Goal: Contribute content: Share content

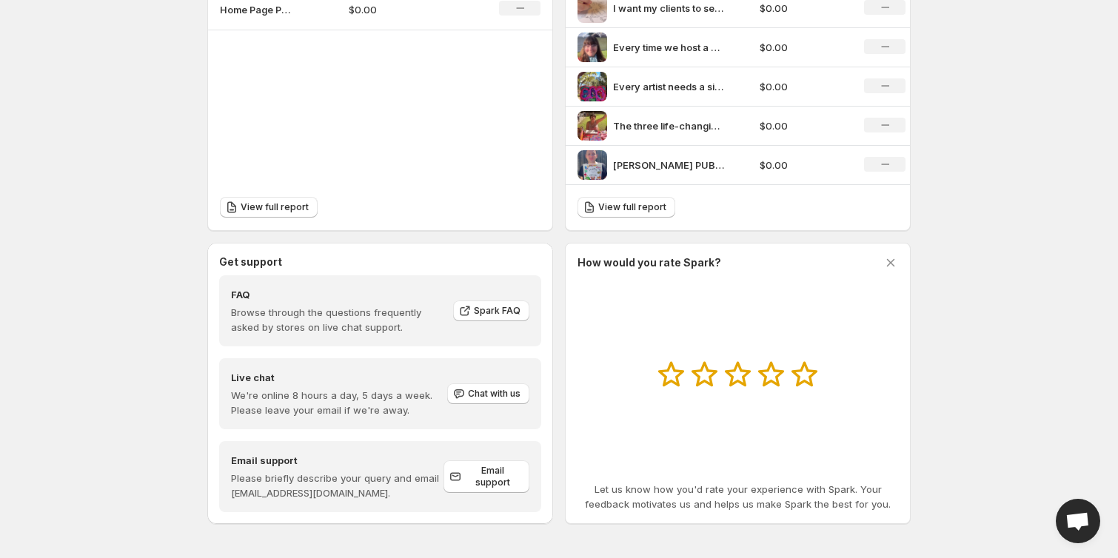
scroll to position [574, 0]
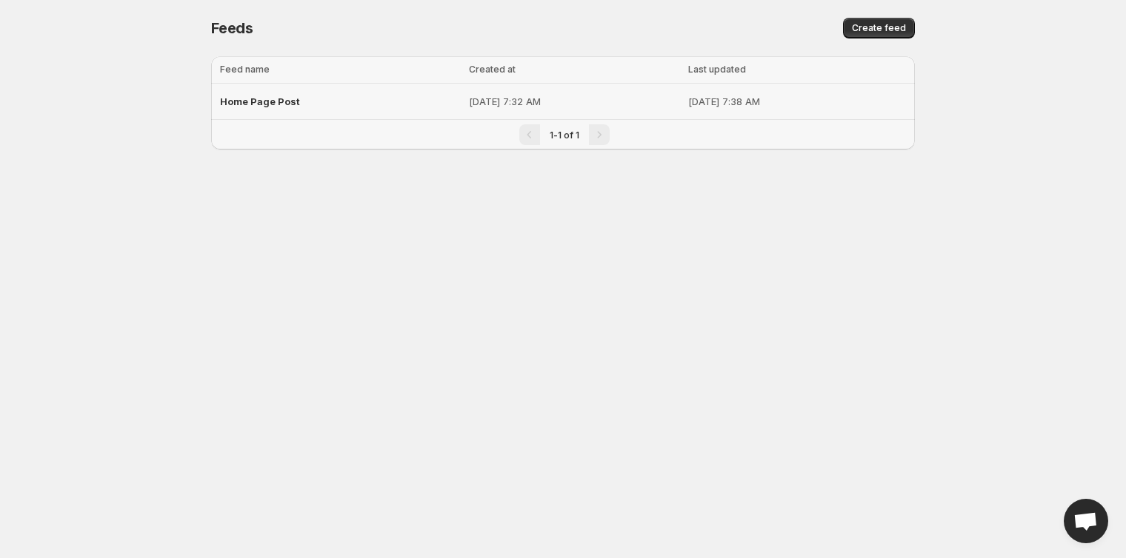
click at [601, 107] on p "[DATE] 7:32 AM" at bounding box center [574, 101] width 210 height 15
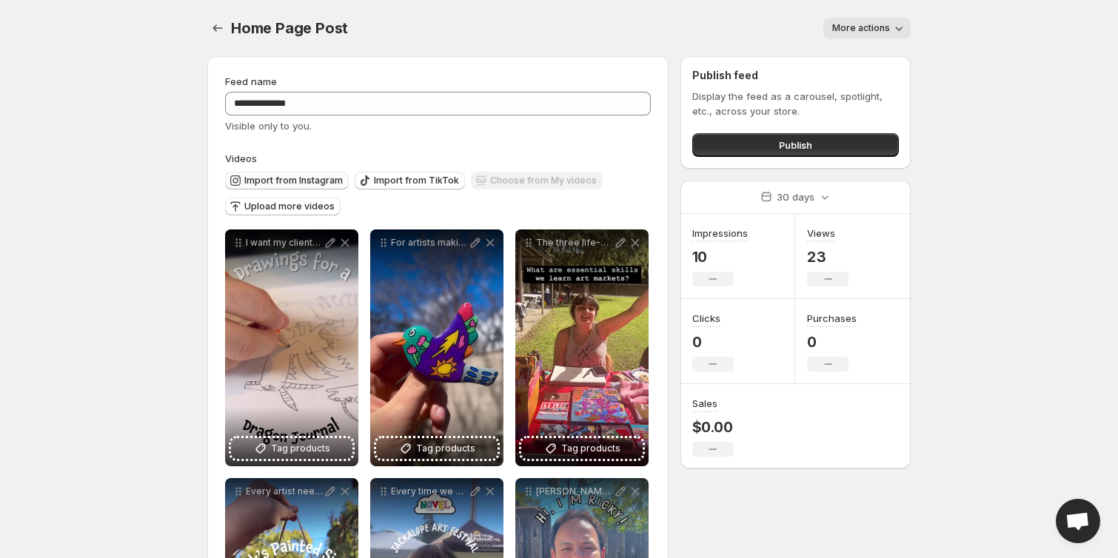
click at [278, 181] on span "Import from Instagram" at bounding box center [293, 181] width 98 height 12
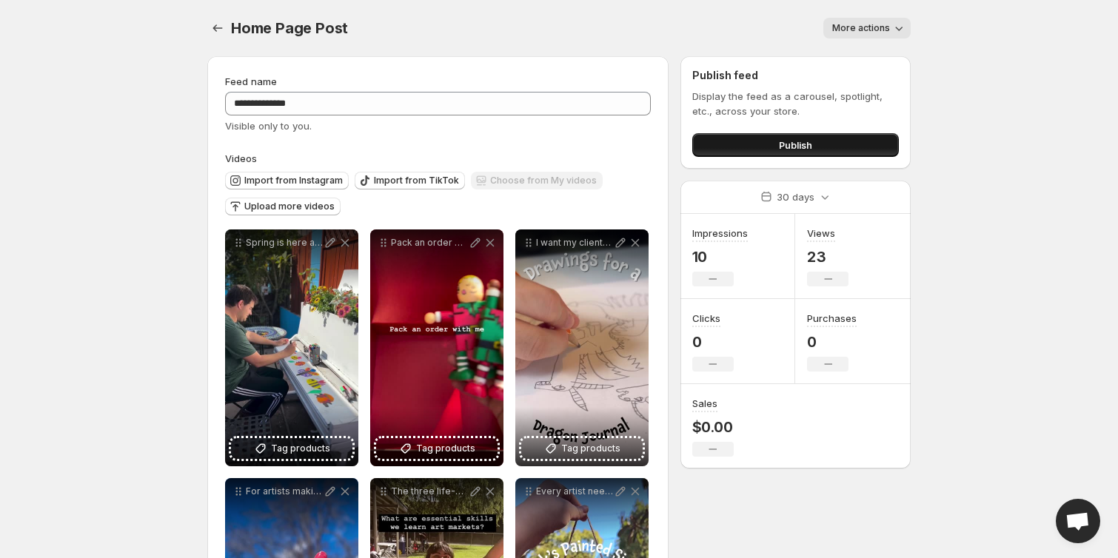
click at [847, 151] on button "Publish" at bounding box center [795, 145] width 207 height 24
click at [801, 147] on span "Publish" at bounding box center [795, 145] width 33 height 15
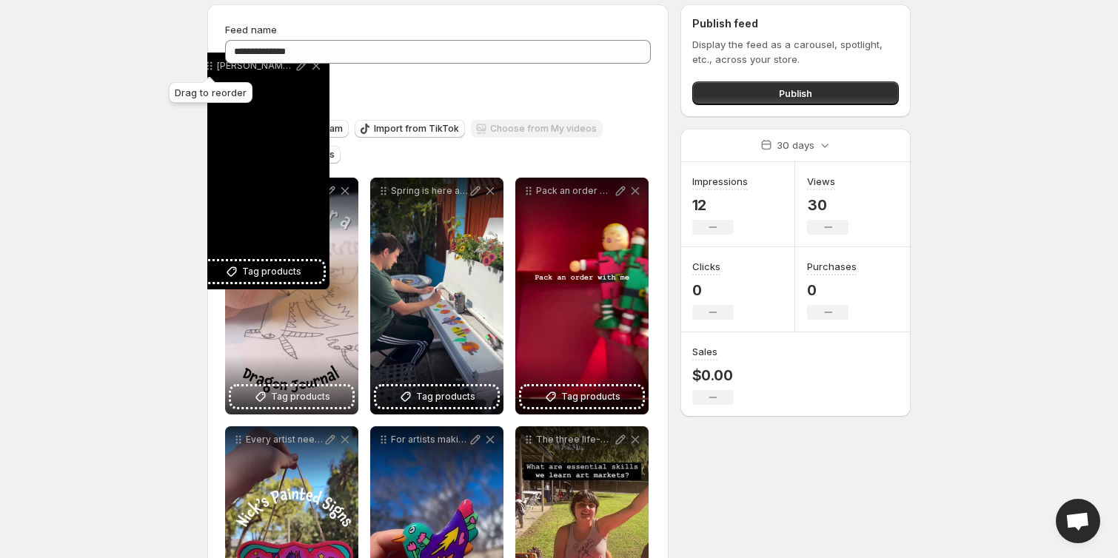
scroll to position [27, 0]
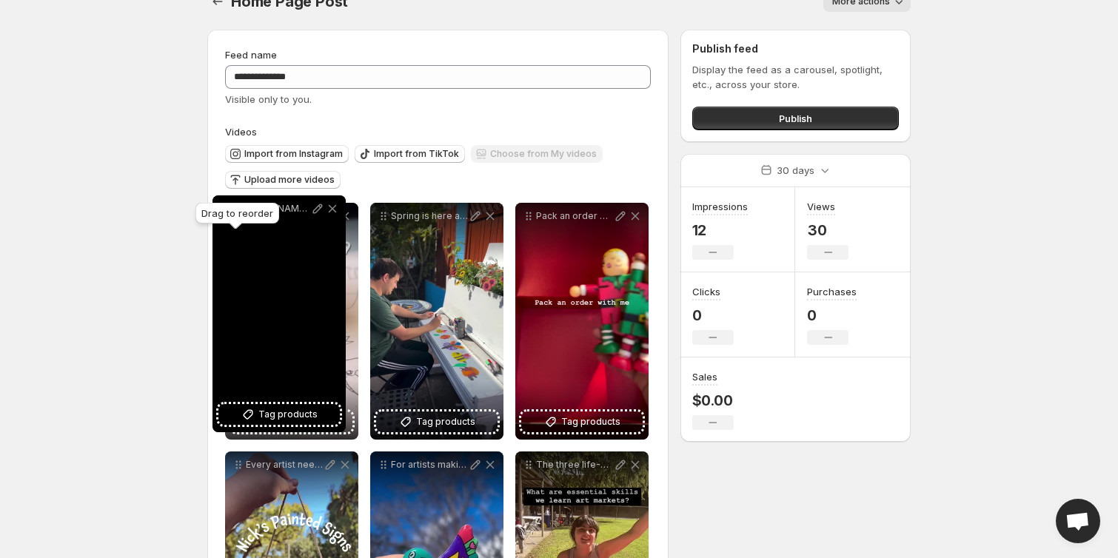
drag, startPoint x: 384, startPoint y: 402, endPoint x: 227, endPoint y: 215, distance: 243.9
click at [227, 215] on body "**********" at bounding box center [559, 252] width 1118 height 558
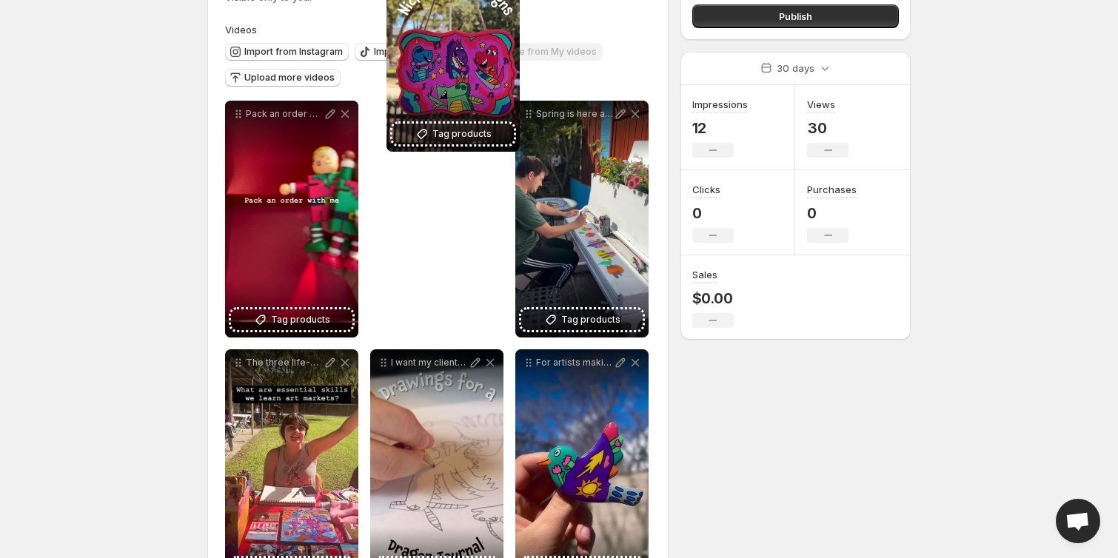
scroll to position [0, 0]
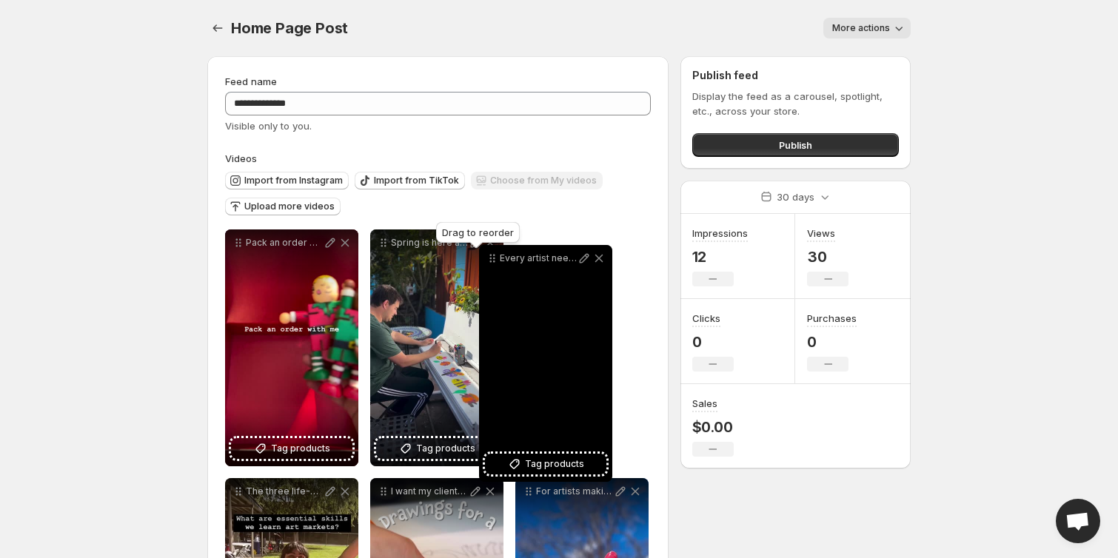
drag, startPoint x: 237, startPoint y: 492, endPoint x: 507, endPoint y: 254, distance: 359.9
click at [492, 258] on icon at bounding box center [491, 259] width 2 height 2
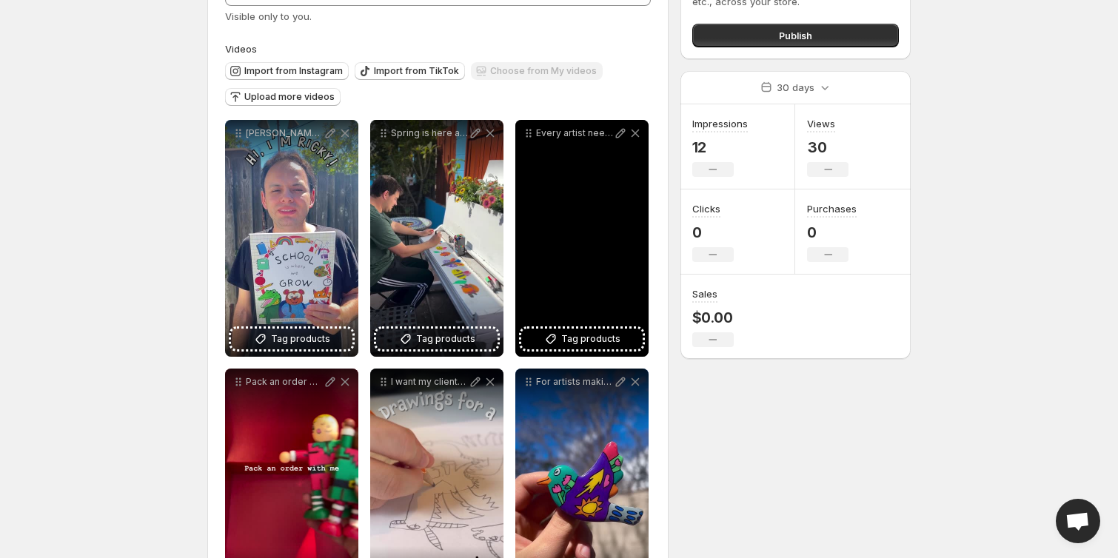
scroll to position [110, 0]
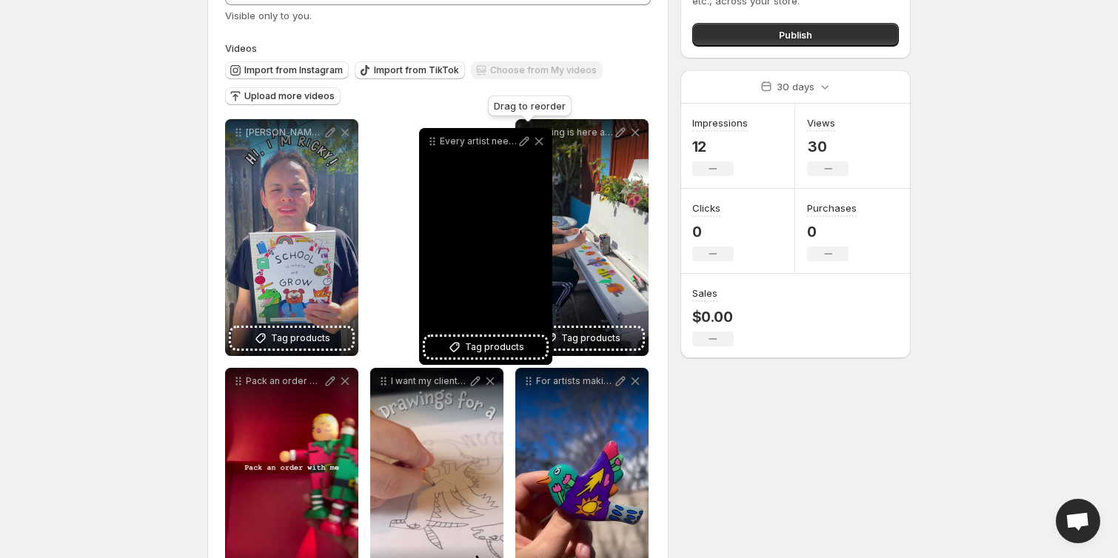
drag, startPoint x: 529, startPoint y: 133, endPoint x: 411, endPoint y: 140, distance: 118.0
click at [425, 140] on icon at bounding box center [432, 141] width 15 height 15
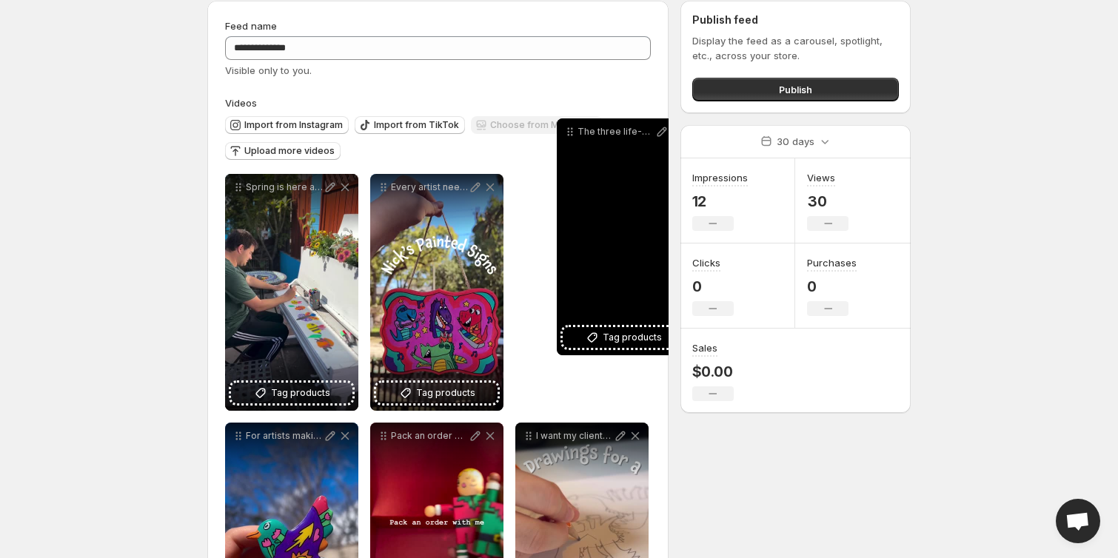
scroll to position [54, 0]
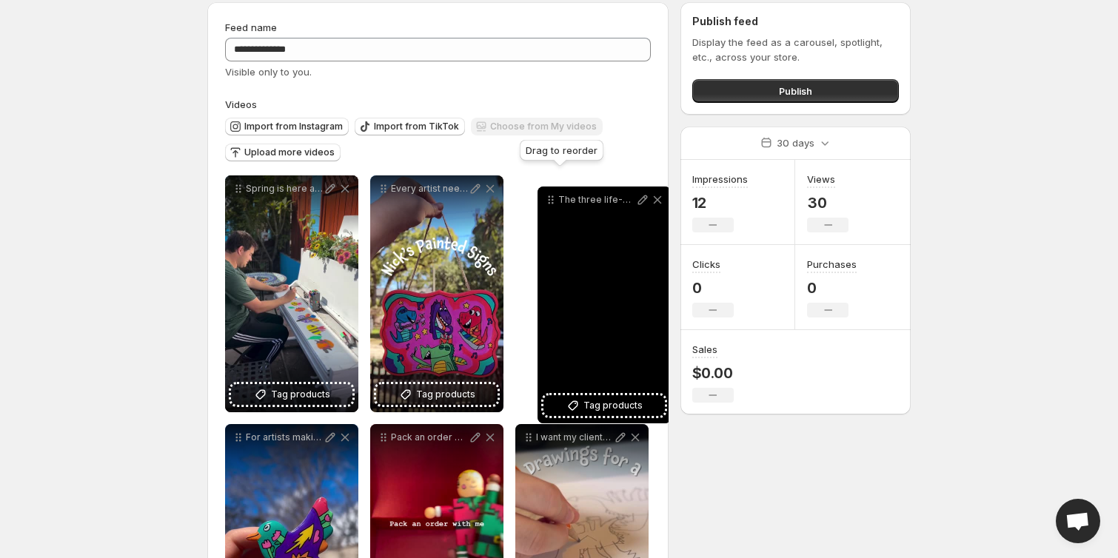
drag, startPoint x: 239, startPoint y: 522, endPoint x: 552, endPoint y: 199, distance: 449.3
click at [552, 199] on icon at bounding box center [551, 200] width 15 height 15
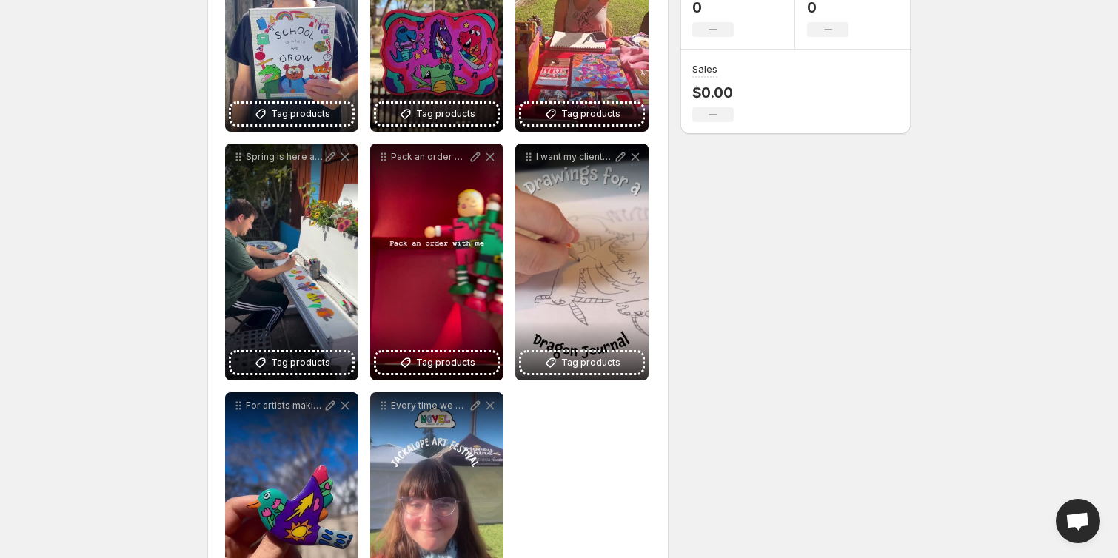
scroll to position [441, 0]
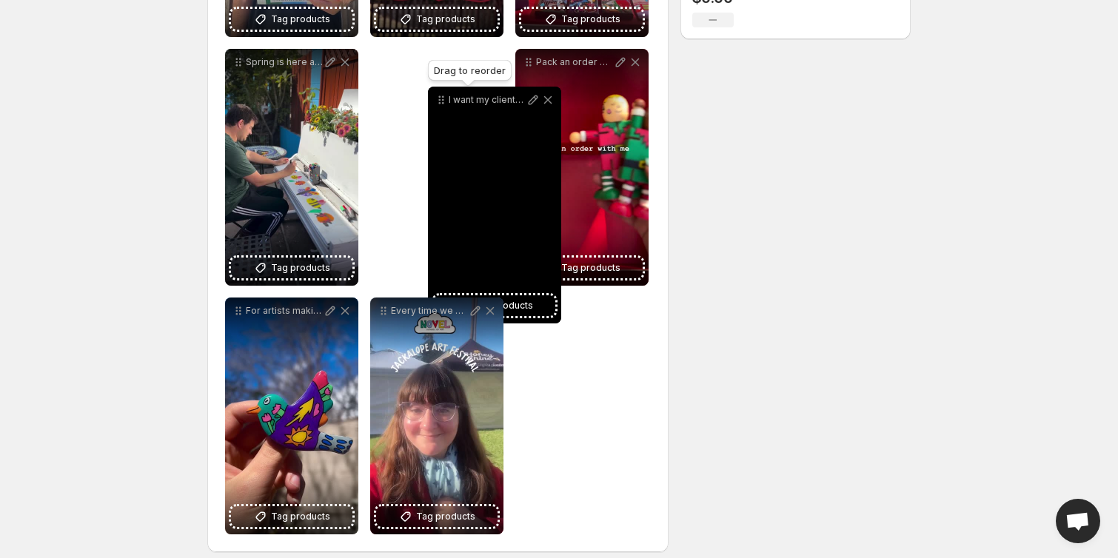
drag, startPoint x: 532, startPoint y: 54, endPoint x: 413, endPoint y: 90, distance: 124.4
click at [434, 93] on icon at bounding box center [441, 100] width 15 height 15
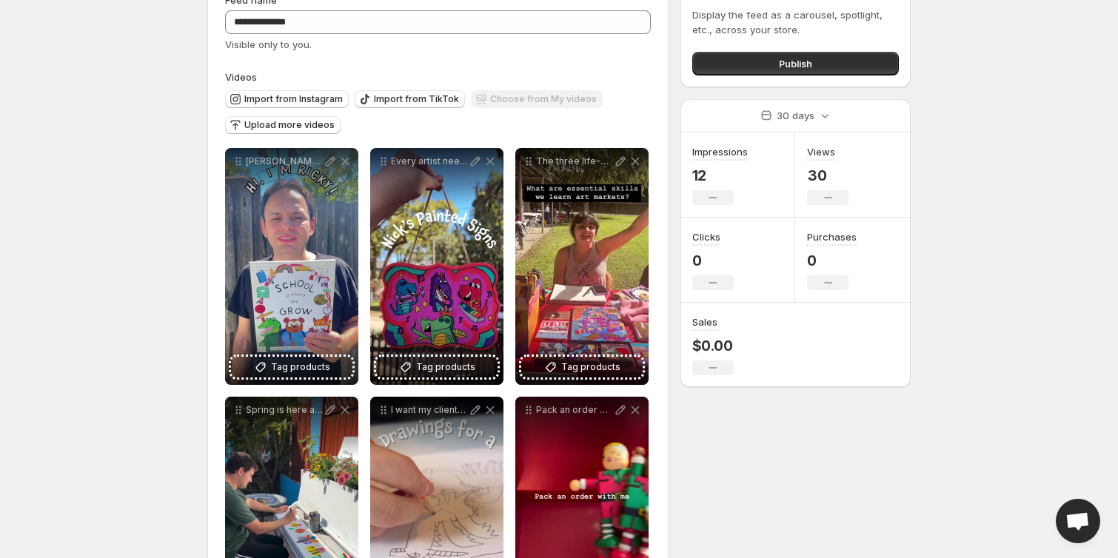
scroll to position [0, 0]
